Goal: Complete application form: Fill out and submit a form for a specific purpose

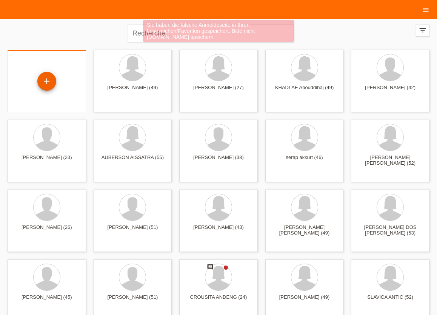
click at [54, 81] on div "+" at bounding box center [47, 81] width 18 height 13
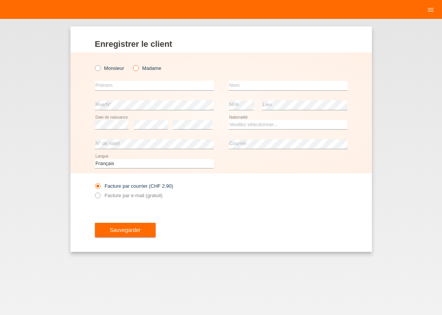
click at [132, 64] on icon at bounding box center [132, 64] width 0 height 0
click at [137, 69] on input "Madame" at bounding box center [135, 67] width 5 height 5
radio input "true"
click at [125, 83] on input "text" at bounding box center [154, 85] width 119 height 9
type input "[PERSON_NAME]"
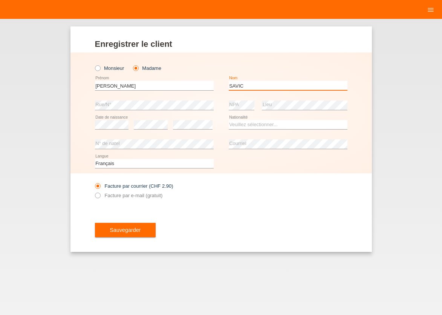
type input "SAVIC"
click at [405, 167] on div "Enregistrer le client Enregistrer le client Enregistrer le client Monsieur Mada…" at bounding box center [221, 167] width 442 height 296
click at [241, 123] on select "Veuillez sélectionner... Suisse Allemagne Autriche Liechtenstein ------------ A…" at bounding box center [288, 124] width 119 height 9
select select "CH"
click at [0, 0] on option "Suisse" at bounding box center [0, 0] width 0 height 0
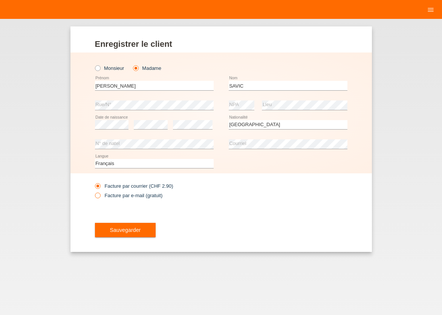
click at [94, 191] on icon at bounding box center [94, 191] width 0 height 0
click at [97, 195] on input "Facture par e-mail (gratuit)" at bounding box center [97, 196] width 5 height 9
radio input "true"
click at [130, 232] on span "Sauvegarder" at bounding box center [125, 230] width 31 height 6
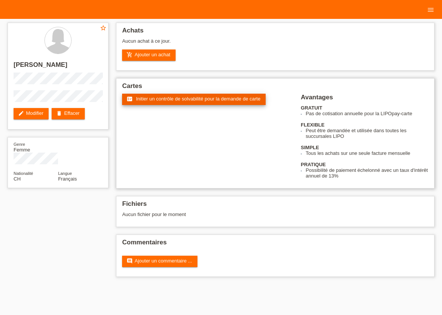
click at [147, 101] on span "Initier un contrôle de solvabilité pour la demande de carte" at bounding box center [198, 99] width 124 height 6
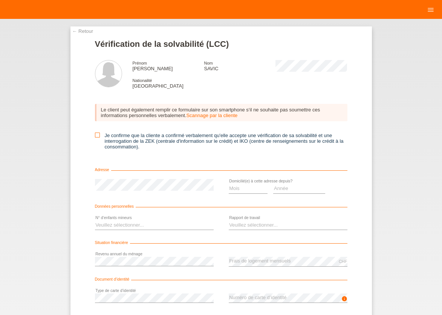
click at [95, 136] on icon at bounding box center [97, 134] width 5 height 5
click at [95, 136] on input "Je confirme que la cliente a confirmé verbalement qu'elle accepte une vérificat…" at bounding box center [97, 134] width 5 height 5
checkbox input "true"
click at [229, 184] on select "Mois 01 02 03 04 05 06 07 08 09 10" at bounding box center [248, 188] width 39 height 9
select select "04"
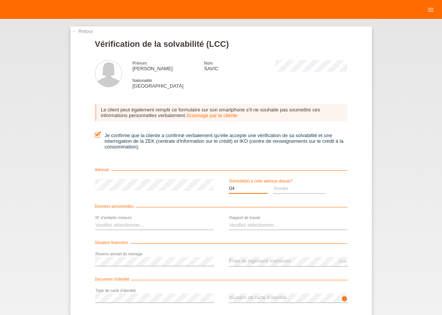
click at [0, 0] on option "04" at bounding box center [0, 0] width 0 height 0
click at [273, 184] on select "Année 2025 2024 2023 2022 2021 2020 2019 2018 2017 2016 2015 2014 2013 2012 201…" at bounding box center [299, 188] width 52 height 9
select select "2014"
click at [0, 0] on option "2014" at bounding box center [0, 0] width 0 height 0
click at [95, 220] on select "Veuillez sélectionner... 0 1 2 3 4 5 6 7 8 9" at bounding box center [154, 224] width 119 height 9
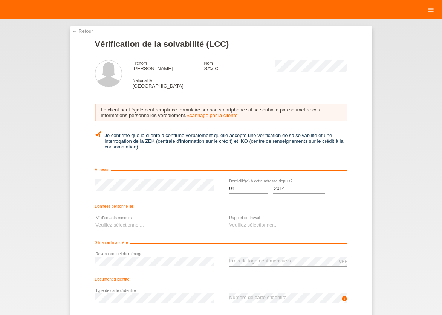
click at [403, 159] on div "← Retour Vérification de la solvabilité (LCC) Prénom MLADENKA Nom SAVIC Nationa…" at bounding box center [221, 167] width 442 height 296
click at [95, 220] on select "Veuillez sélectionner... 0 1 2 3 4 5 6 7 8 9" at bounding box center [154, 224] width 119 height 9
select select "0"
click at [0, 0] on option "0" at bounding box center [0, 0] width 0 height 0
click at [229, 220] on select "Veuillez sélectionner... A durée indéterminée A durée déterminée Apprenti/étudi…" at bounding box center [288, 224] width 119 height 9
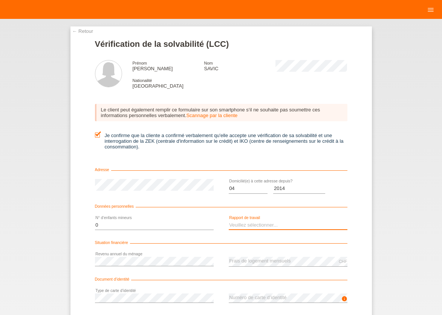
select select "UNLIMITED"
click at [0, 0] on option "A durée indéterminée" at bounding box center [0, 0] width 0 height 0
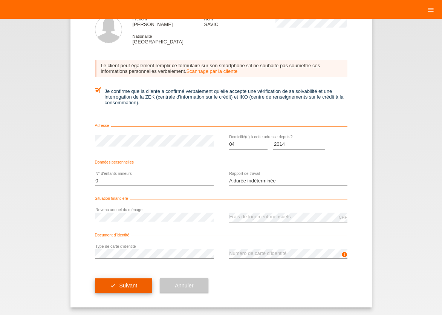
click at [122, 284] on span "Suivant" at bounding box center [128, 285] width 18 height 6
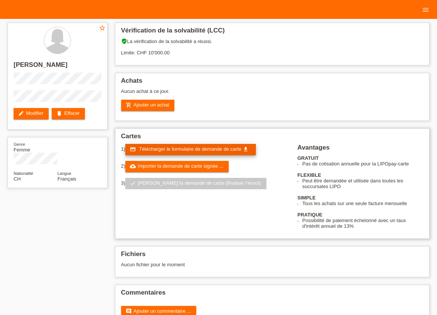
click at [177, 150] on span "Télécharger le formulaire de demande de carte" at bounding box center [190, 149] width 102 height 6
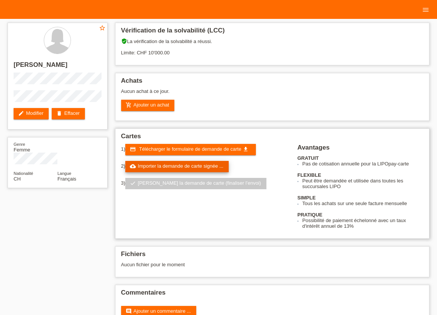
click at [193, 169] on link "cloud_upload Importer la demande de carte signée ..." at bounding box center [176, 166] width 103 height 11
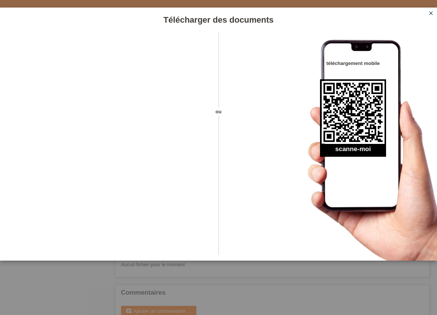
click at [428, 14] on icon "close" at bounding box center [431, 13] width 6 height 6
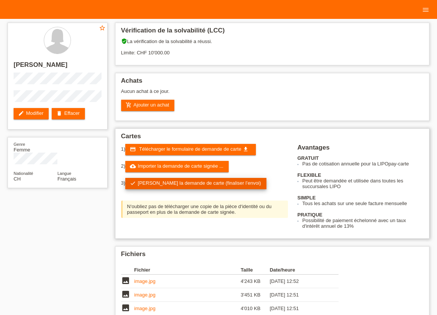
click at [152, 183] on link "check Soumettre la demande de carte (finaliser l’envoi)" at bounding box center [195, 183] width 141 height 11
